Goal: Information Seeking & Learning: Find specific page/section

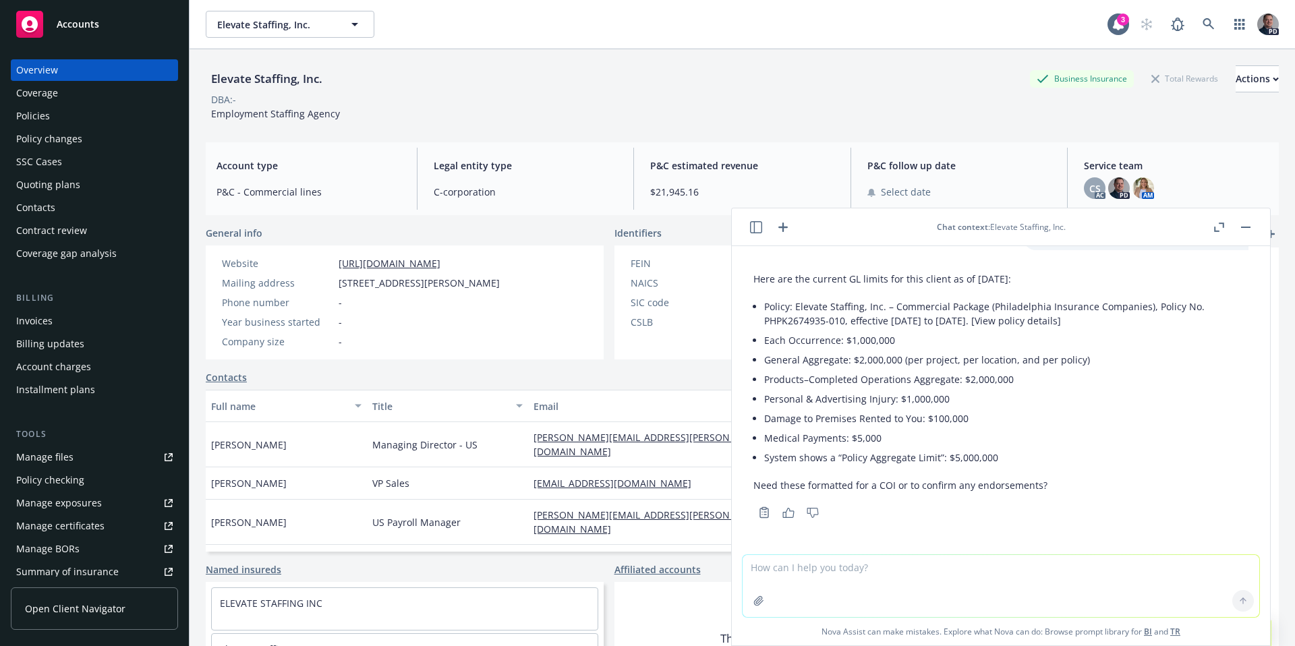
scroll to position [32, 0]
click at [1203, 34] on link at bounding box center [1208, 24] width 27 height 27
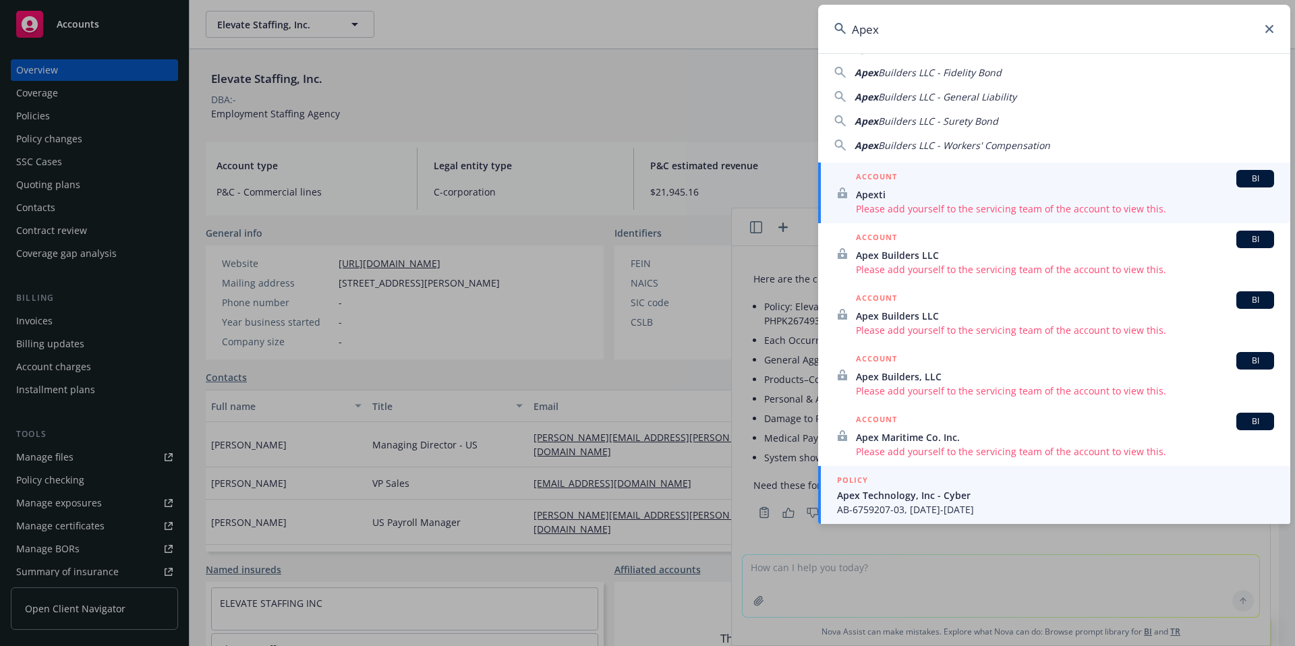
scroll to position [0, 0]
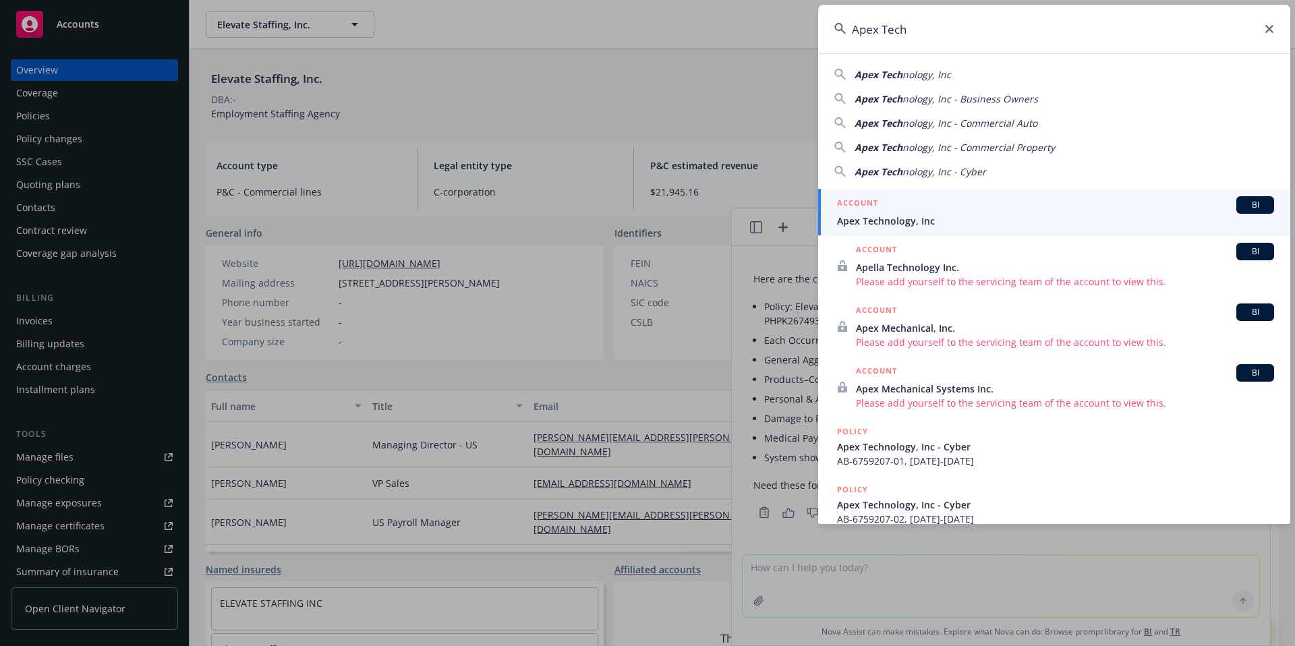
type input "Apex Tech"
drag, startPoint x: 949, startPoint y: 206, endPoint x: 955, endPoint y: 211, distance: 7.6
click at [949, 206] on div "ACCOUNT BI" at bounding box center [1055, 205] width 437 height 18
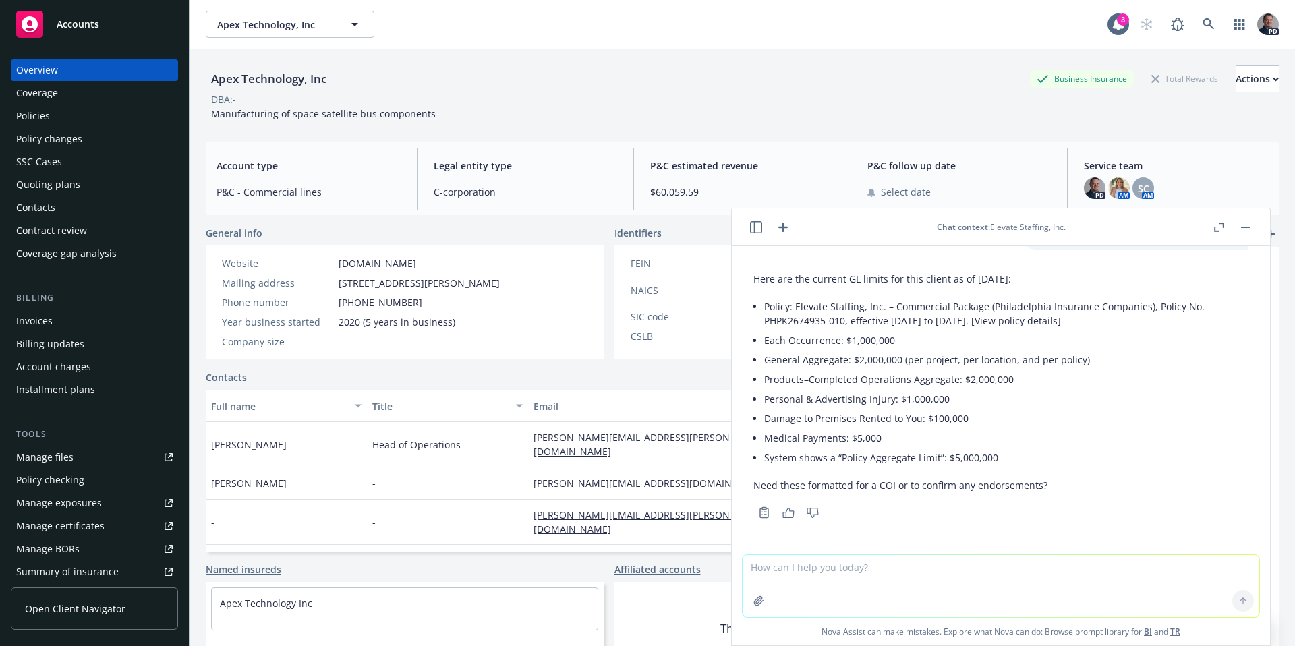
click at [23, 115] on div "Policies" at bounding box center [33, 116] width 34 height 22
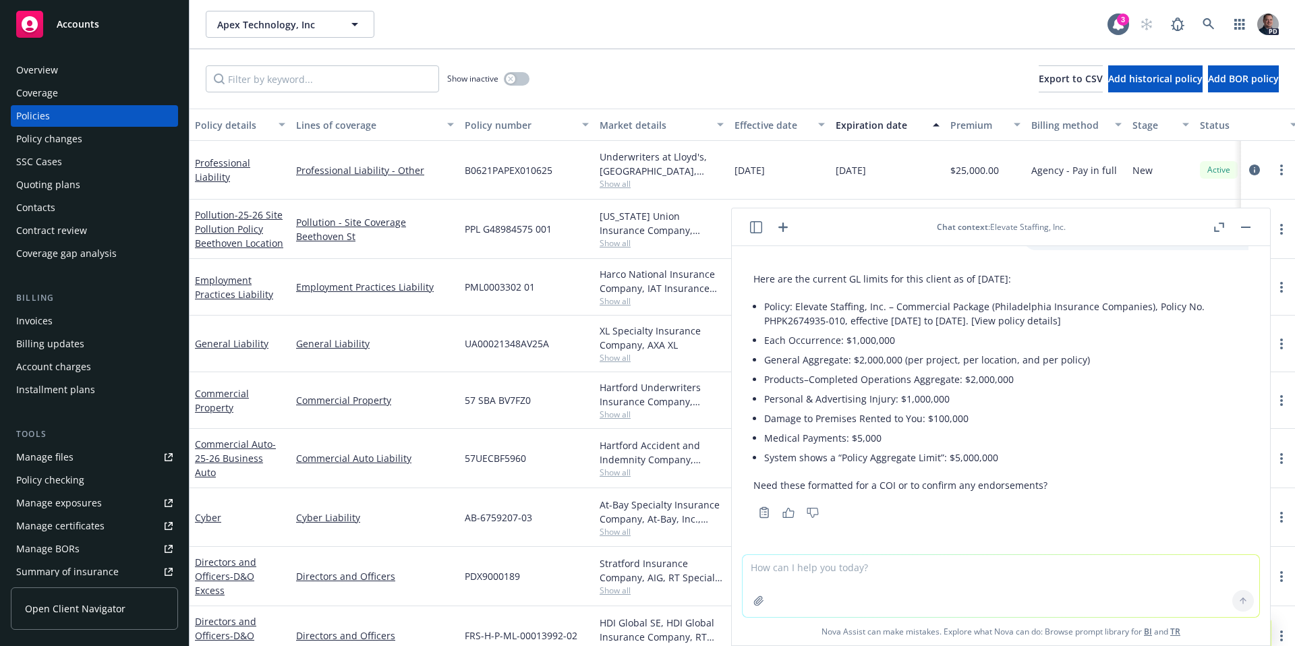
click at [1243, 227] on rect "button" at bounding box center [1245, 227] width 9 height 1
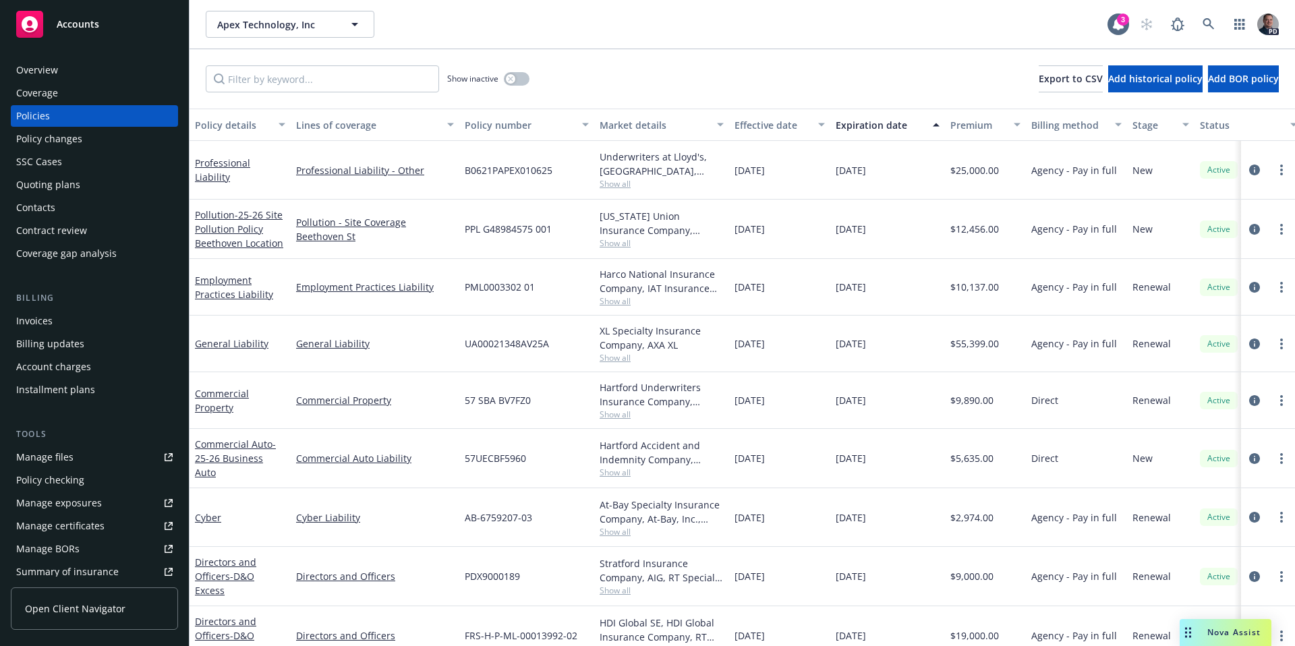
scroll to position [29, 0]
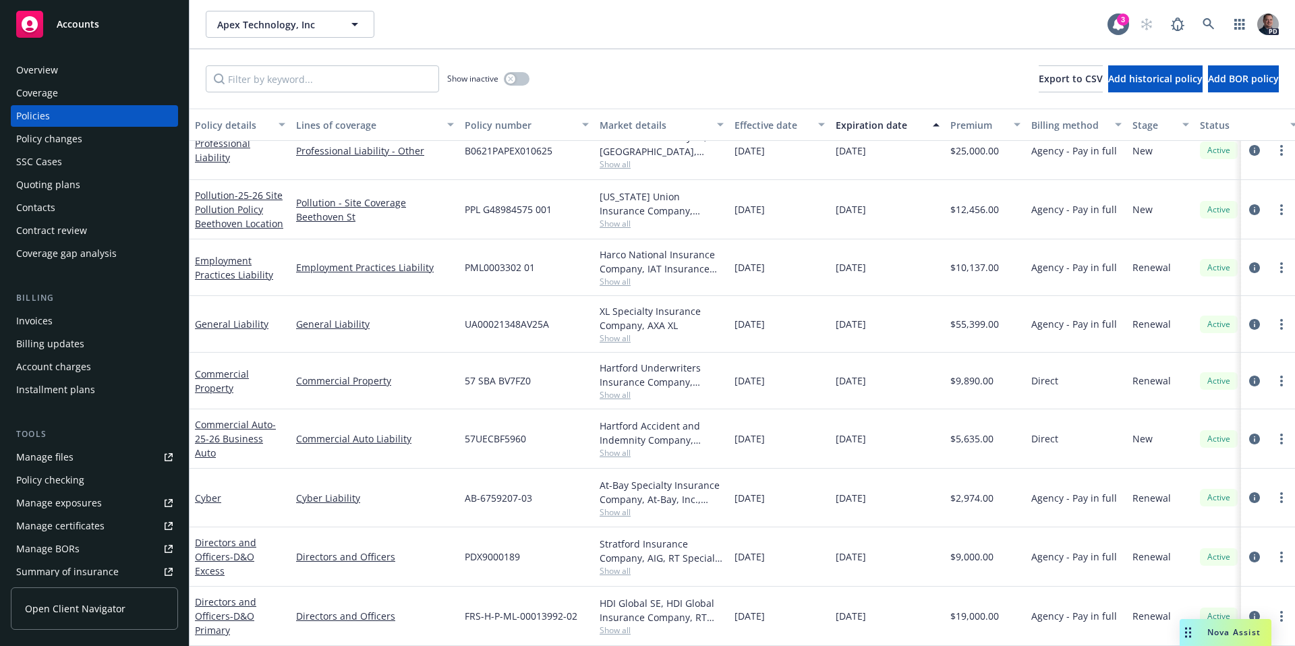
click at [1199, 631] on div "Nova Assist" at bounding box center [1233, 631] width 75 height 11
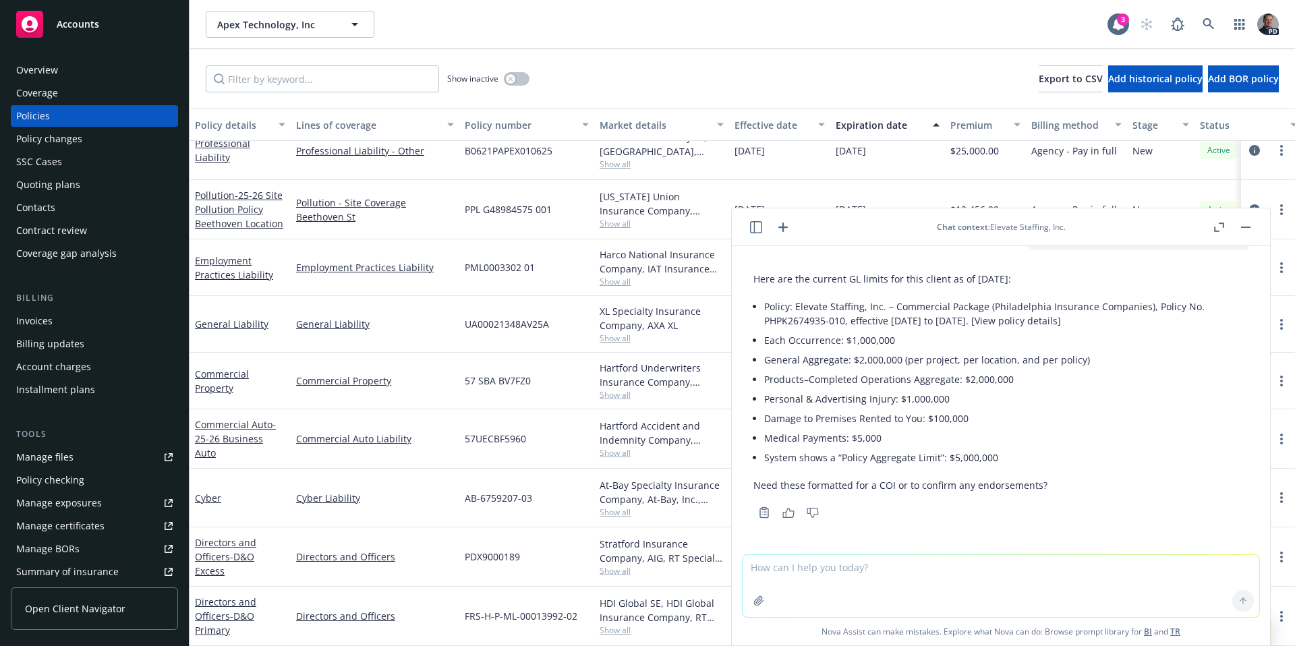
click at [788, 226] on icon "button" at bounding box center [783, 227] width 16 height 16
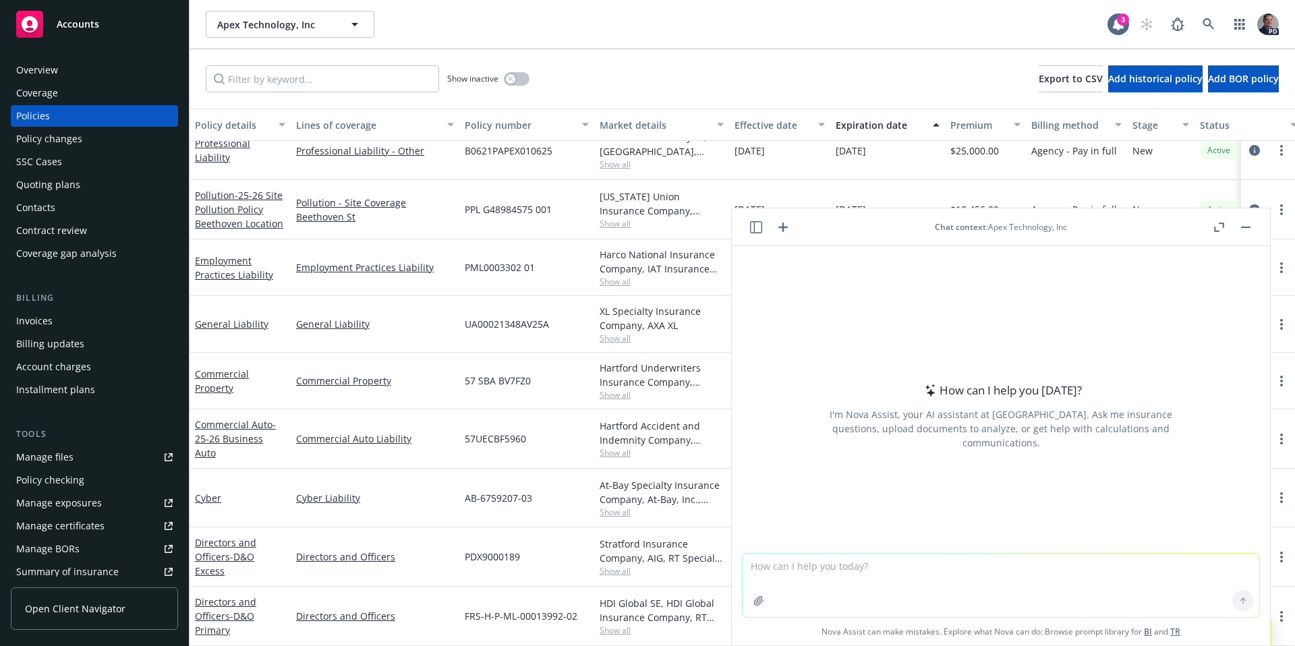
click at [1228, 227] on div at bounding box center [1231, 227] width 43 height 16
click at [1226, 227] on button "button" at bounding box center [1218, 227] width 16 height 16
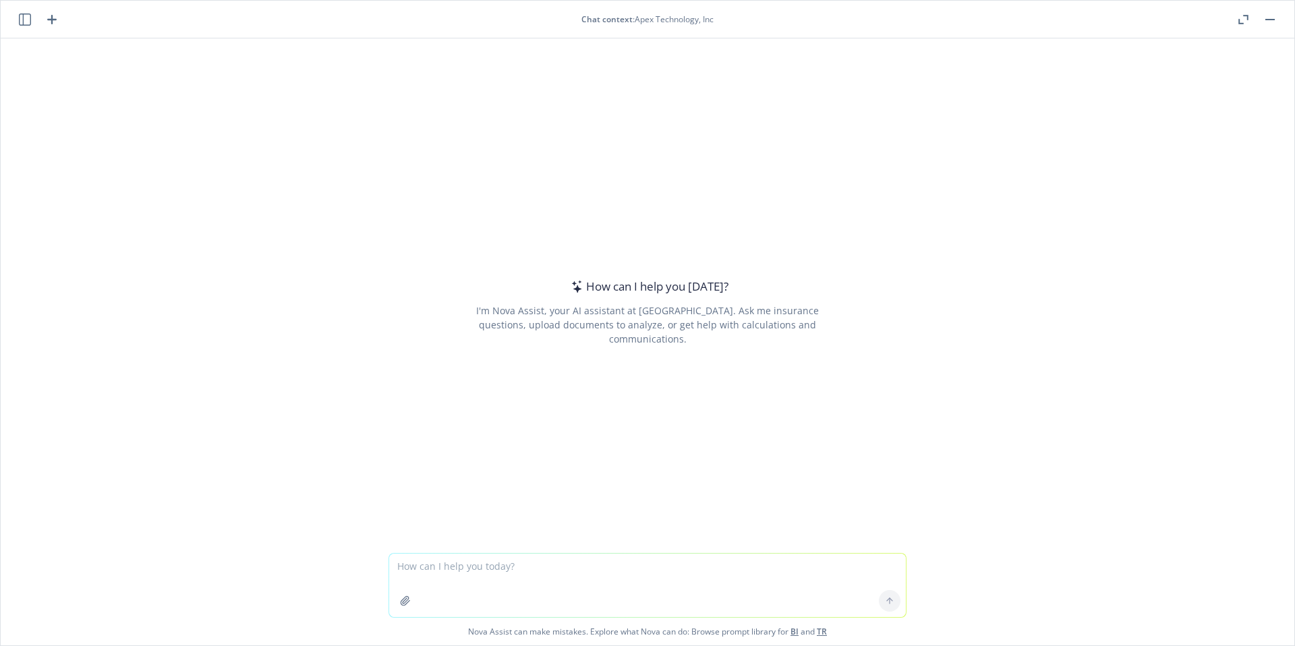
click at [437, 585] on textarea at bounding box center [647, 585] width 517 height 63
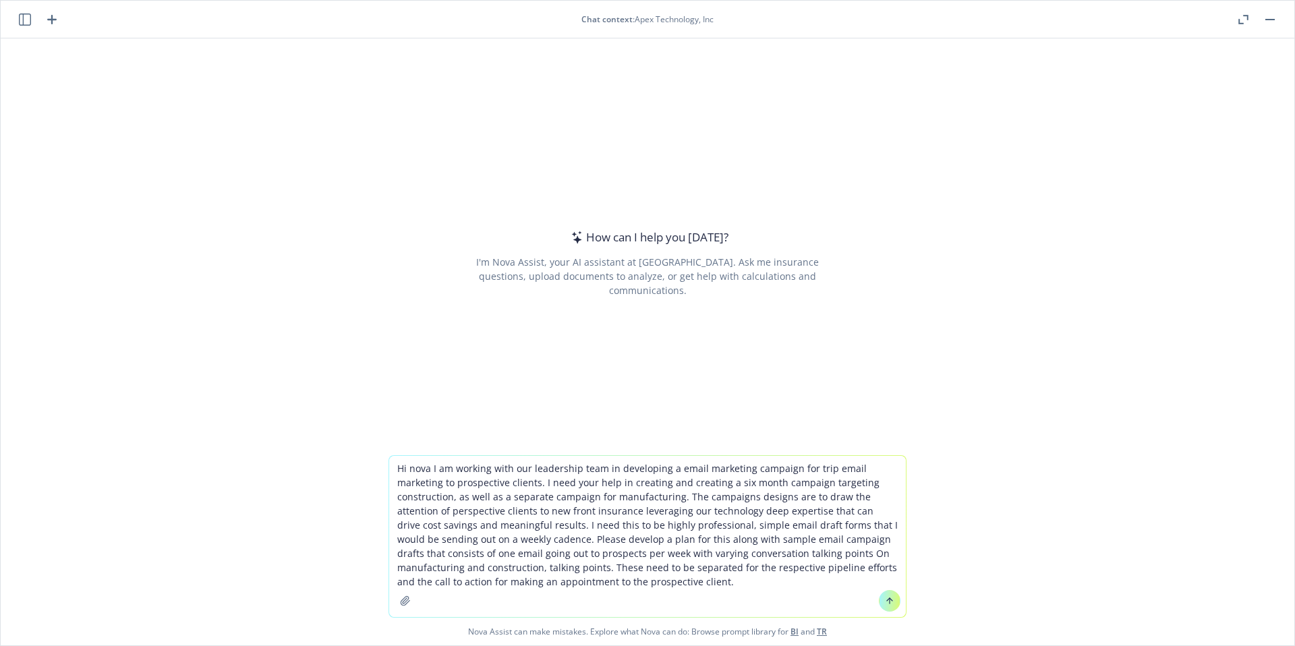
click at [532, 508] on textarea "Hi nova I am working with our leadership team in developing a email marketing c…" at bounding box center [647, 536] width 517 height 161
click at [455, 511] on textarea "Hi nova I am working with our leadership team in developing a email marketing c…" at bounding box center [647, 536] width 517 height 161
type textarea "Hi nova I am working with our leadership team in developing a email marketing c…"
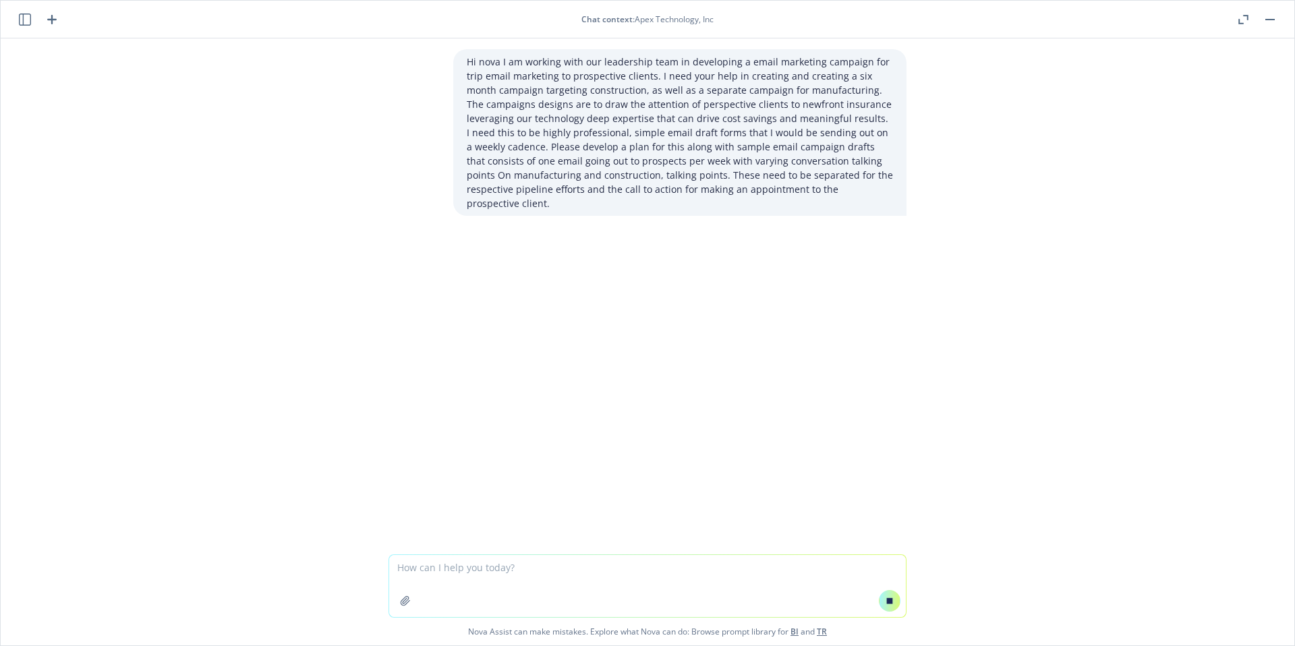
click at [501, 573] on textarea at bounding box center [647, 586] width 517 height 62
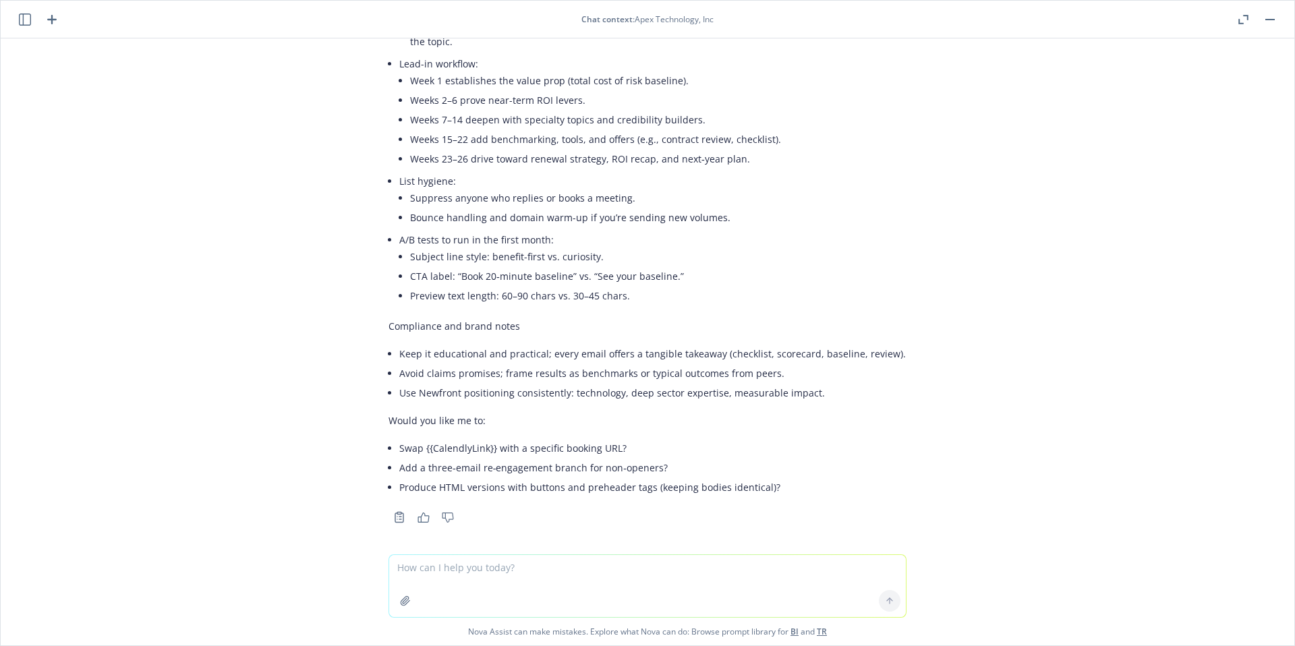
scroll to position [701, 0]
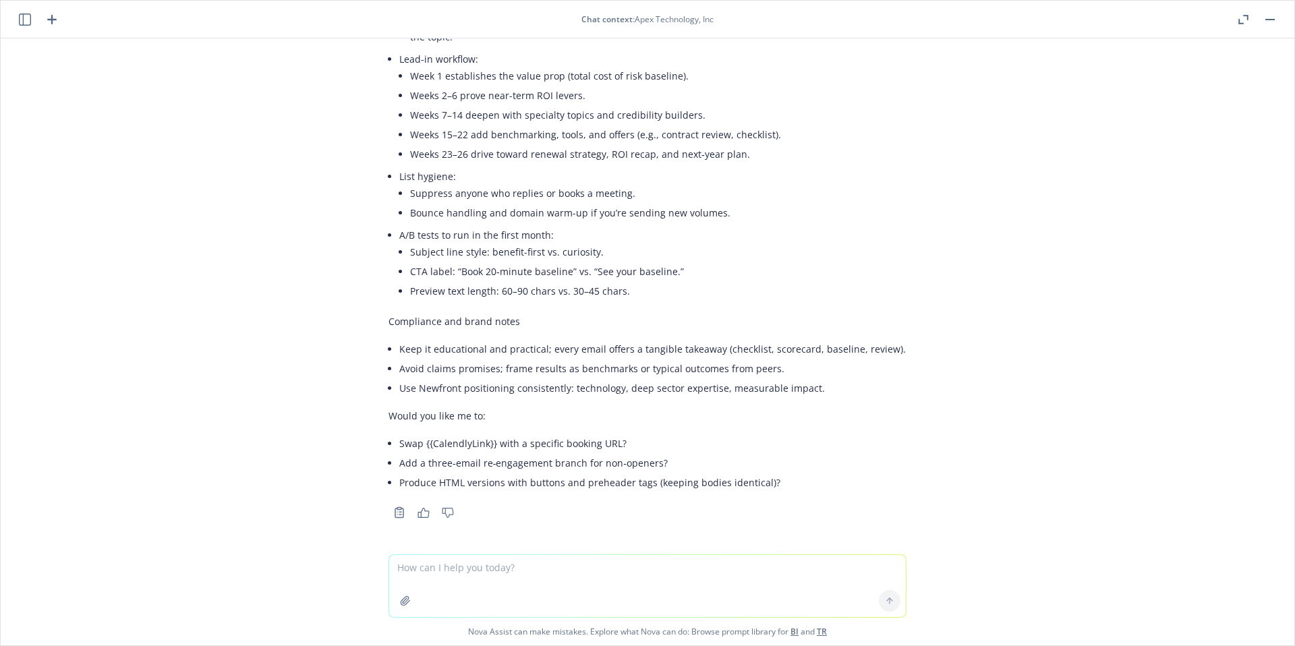
click at [1278, 20] on header "Chat context : Apex Technology, Inc" at bounding box center [647, 20] width 1293 height 38
click at [1274, 21] on button "button" at bounding box center [1270, 19] width 16 height 16
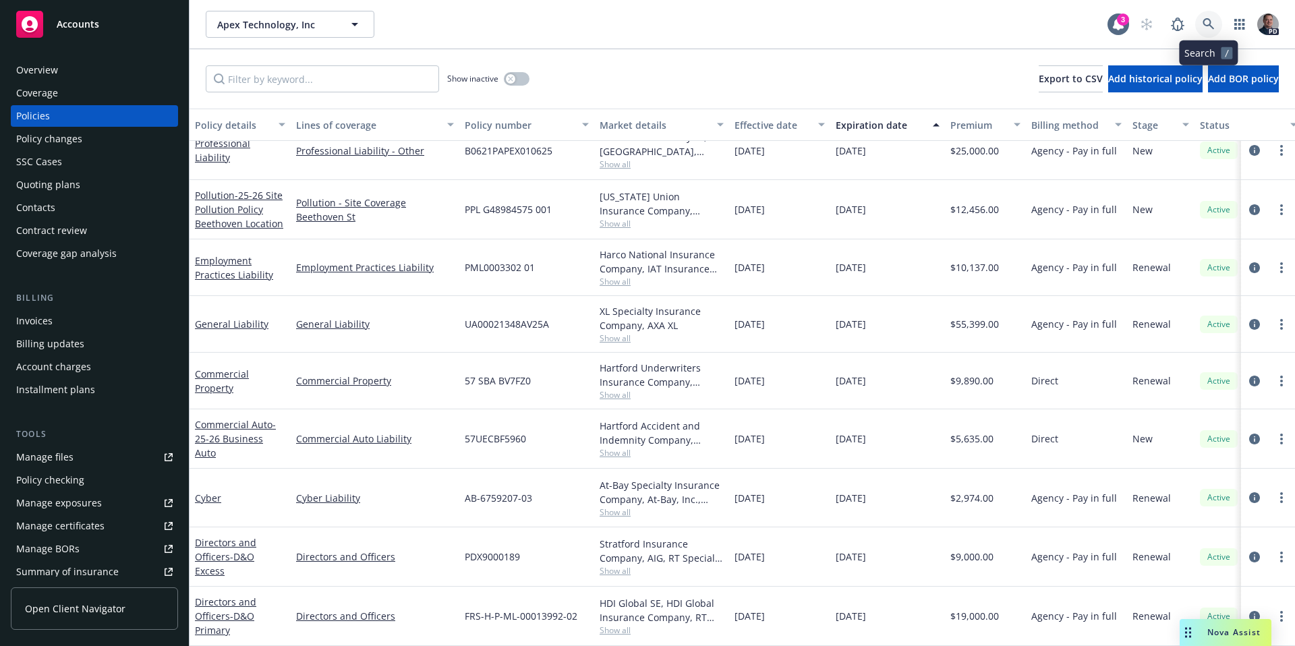
click at [1215, 26] on link at bounding box center [1208, 24] width 27 height 27
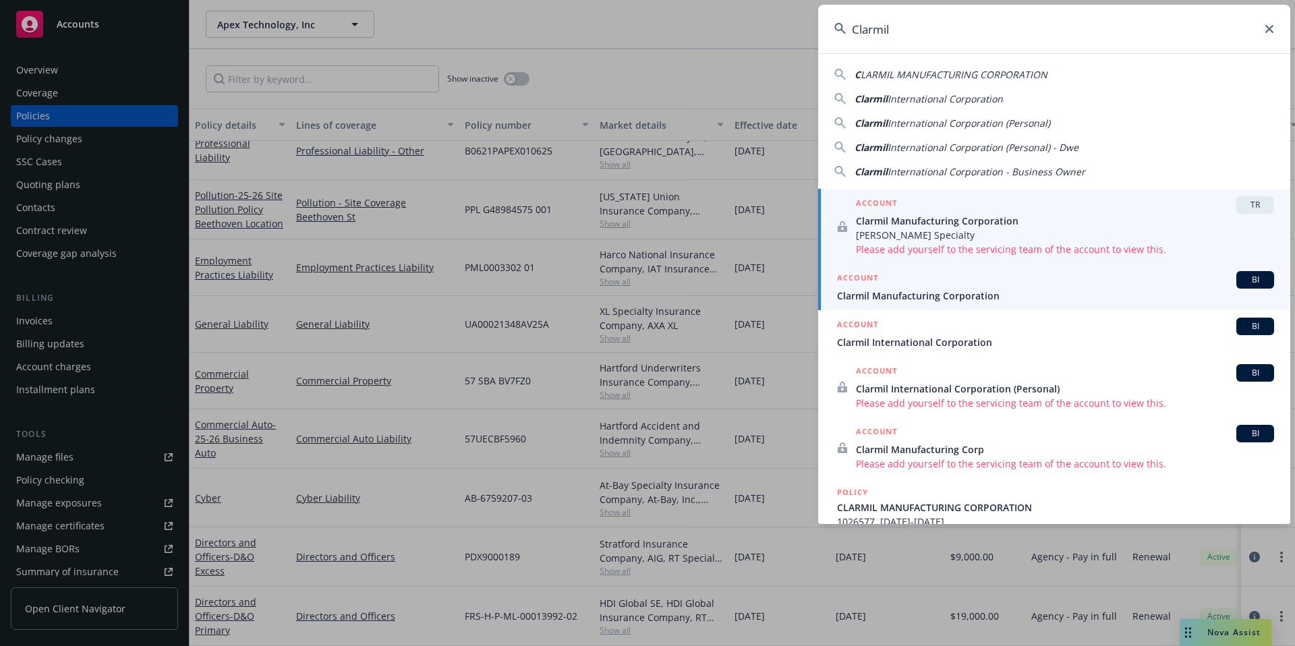
type input "Clarmil"
click at [993, 293] on span "Clarmil Manufacturing Corporation" at bounding box center [1055, 296] width 437 height 14
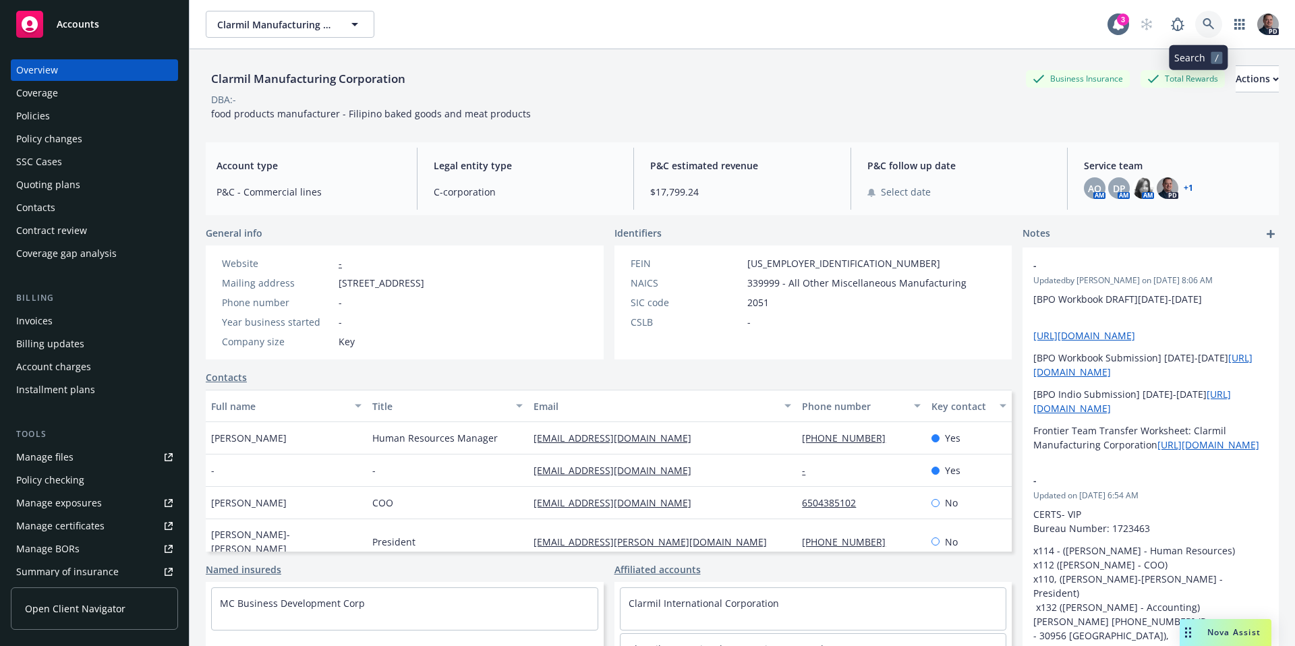
click at [1202, 20] on icon at bounding box center [1207, 23] width 11 height 11
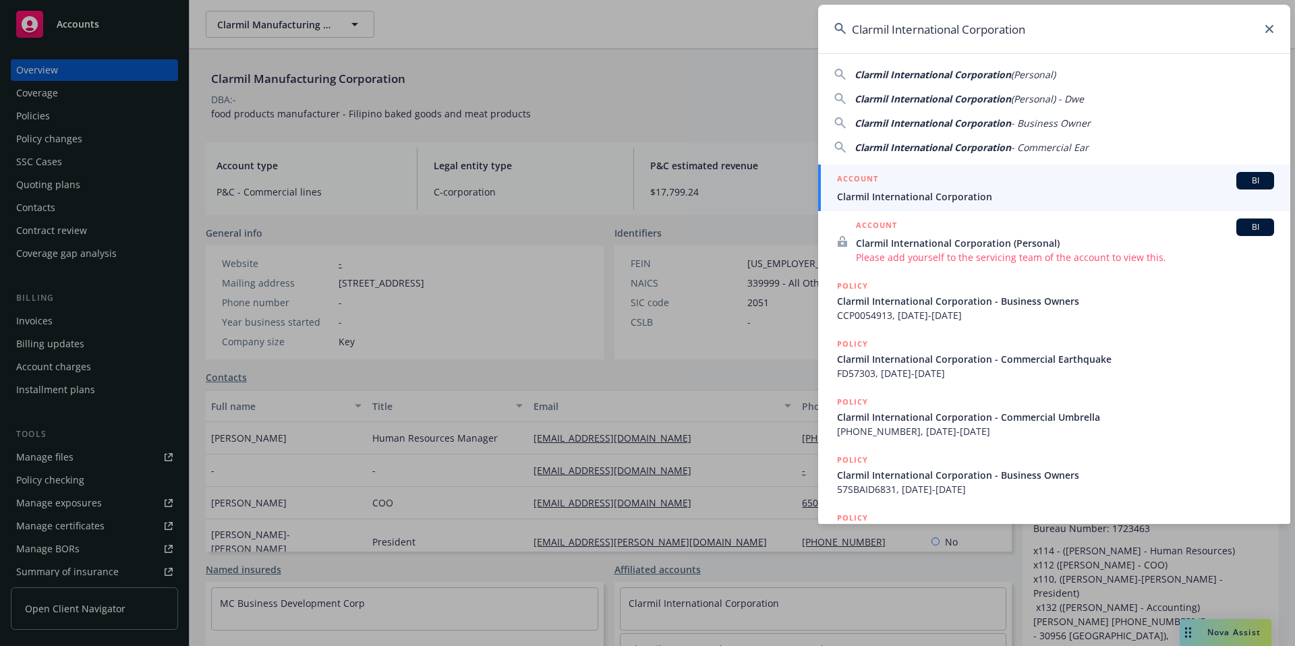
type input "Clarmil International Corporation"
click at [1003, 183] on div "ACCOUNT BI" at bounding box center [1055, 181] width 437 height 18
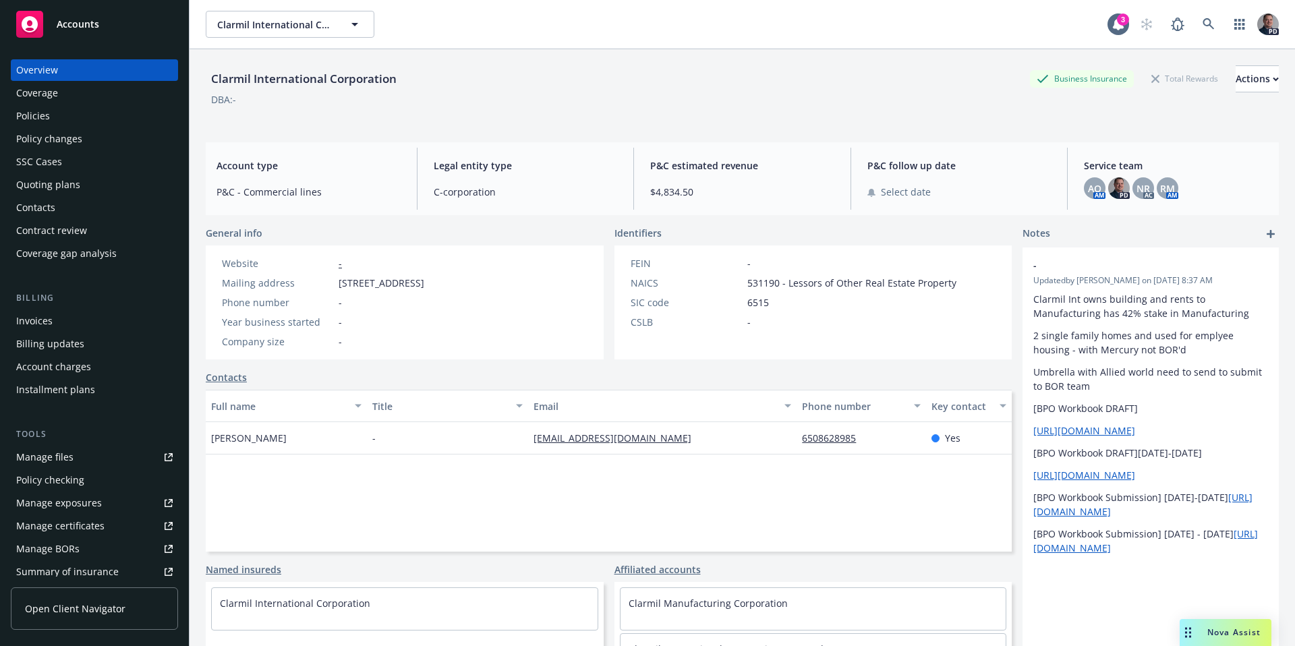
click at [16, 115] on div "Policies" at bounding box center [33, 116] width 34 height 22
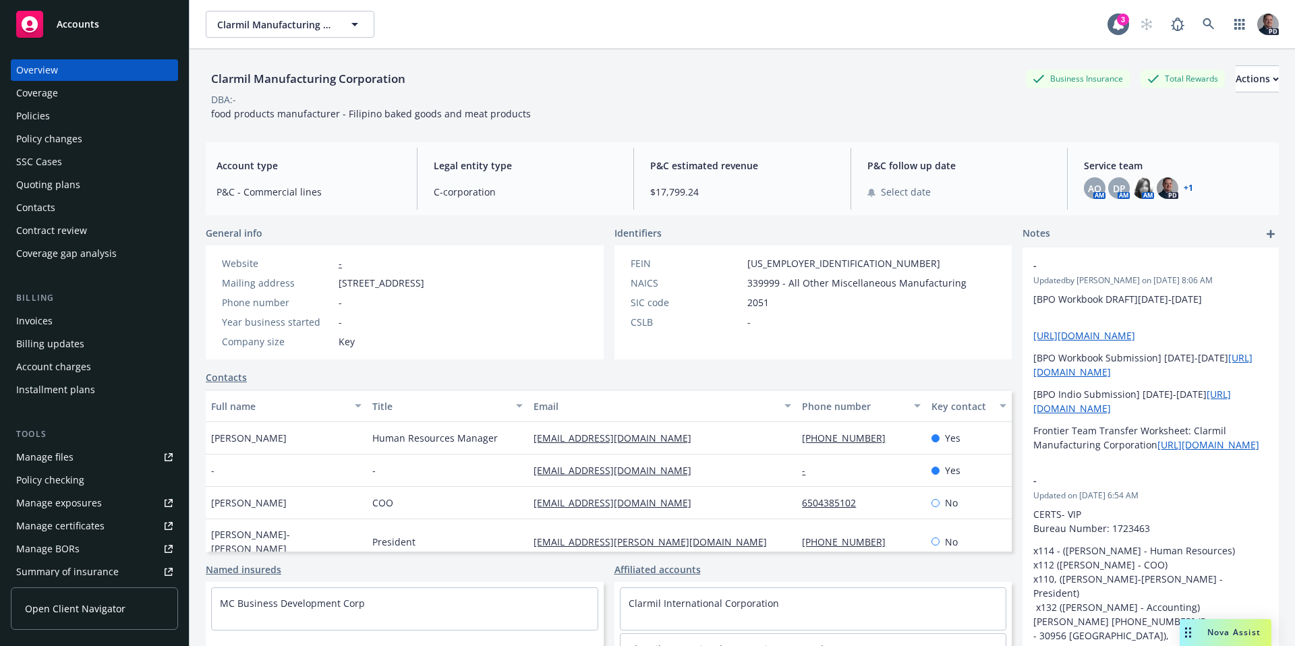
click at [1242, 645] on div "Nova Assist" at bounding box center [1225, 632] width 92 height 27
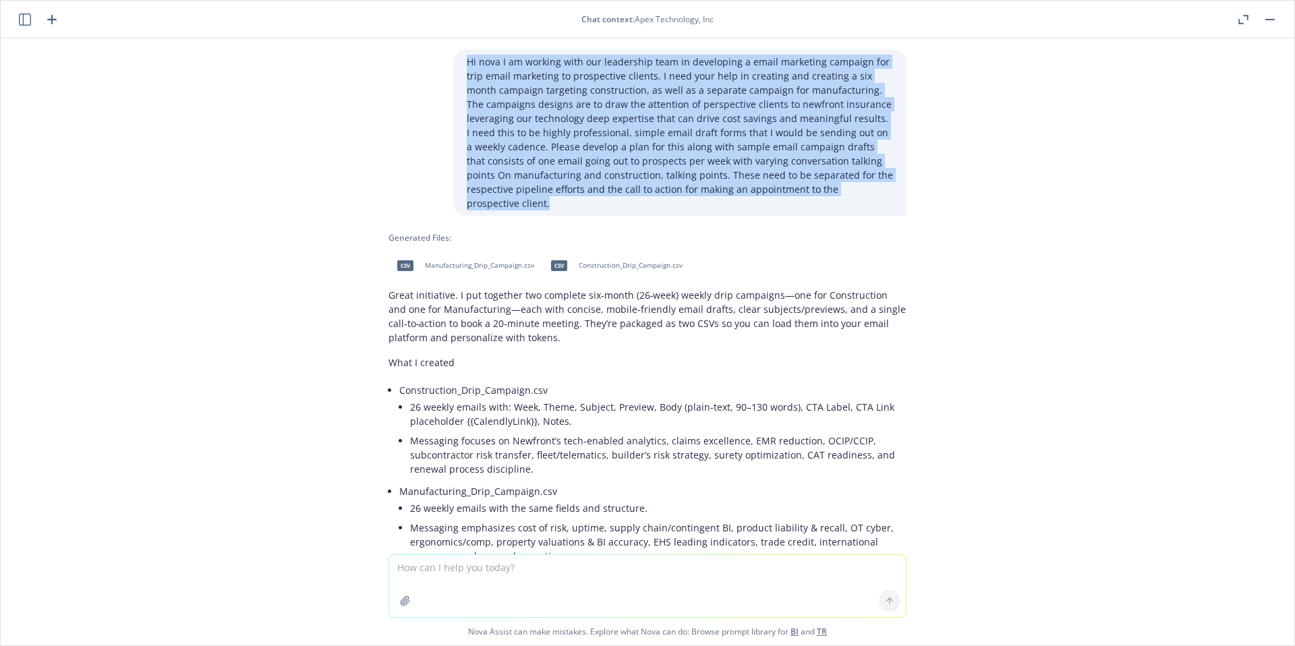
drag, startPoint x: 459, startPoint y: 62, endPoint x: 682, endPoint y: 196, distance: 260.4
click at [680, 198] on p "Hi nova I am working with our leadership team in developing a email marketing c…" at bounding box center [680, 133] width 426 height 156
copy p "Hi nova I am working with our leadership team in developing a email marketing c…"
